Goal: Navigation & Orientation: Find specific page/section

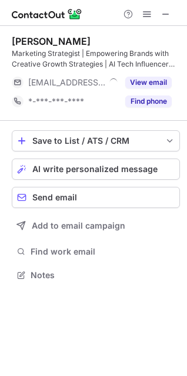
scroll to position [266, 187]
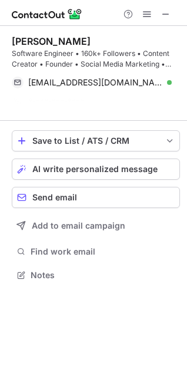
scroll to position [247, 187]
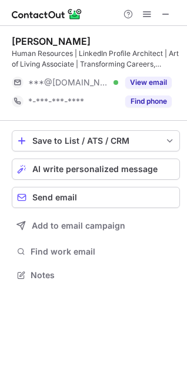
scroll to position [266, 187]
